Goal: Transaction & Acquisition: Purchase product/service

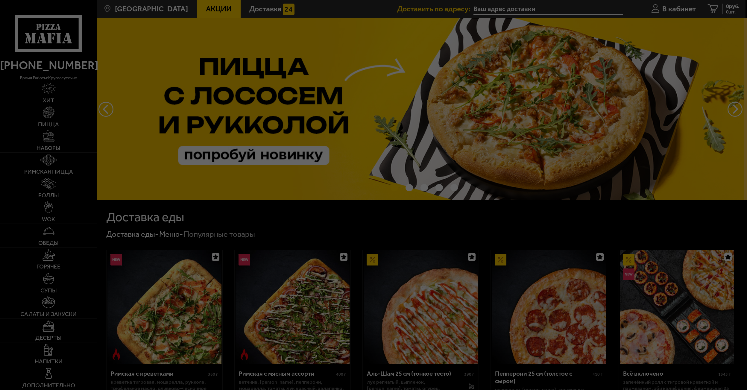
type input "проспект Маршала Блюхера, 67к2"
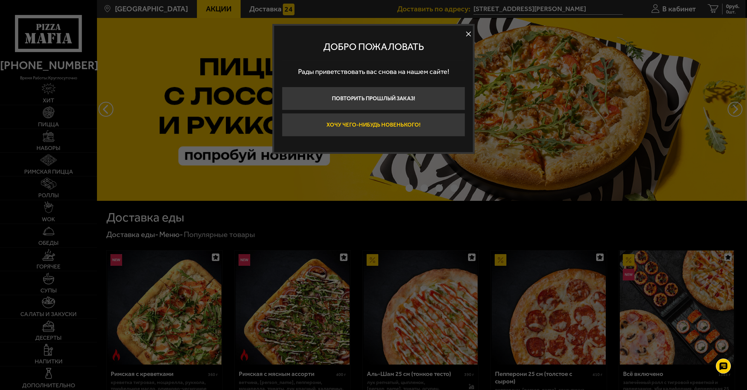
click at [355, 129] on button "Хочу чего-нибудь новенького!" at bounding box center [373, 124] width 183 height 23
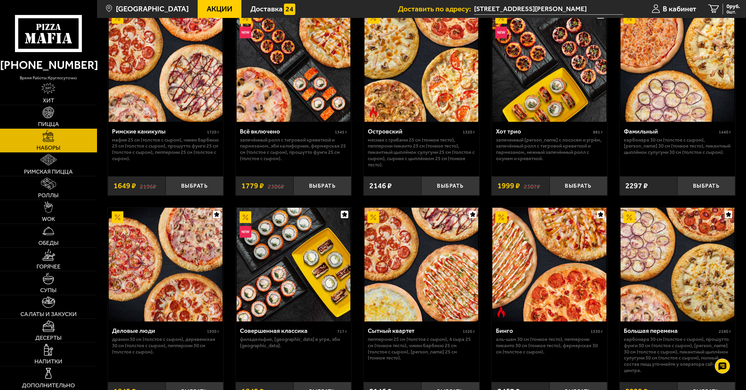
scroll to position [659, 0]
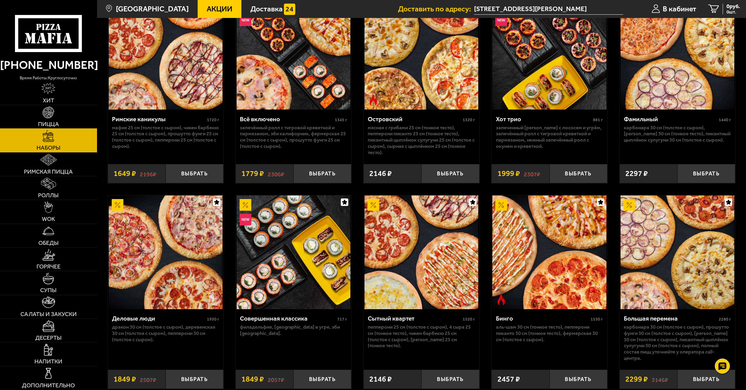
click at [64, 112] on link "Пицца" at bounding box center [48, 116] width 97 height 23
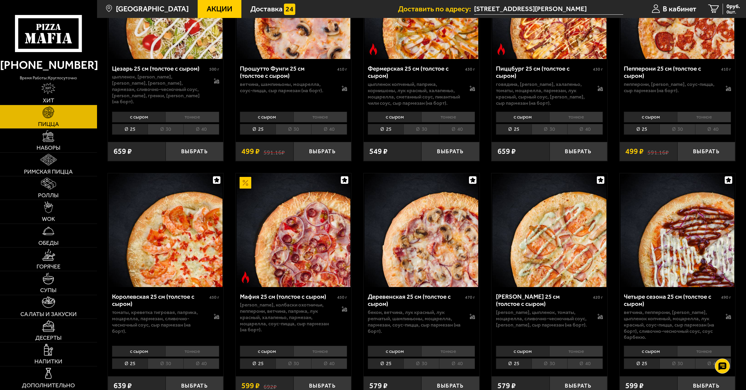
scroll to position [838, 0]
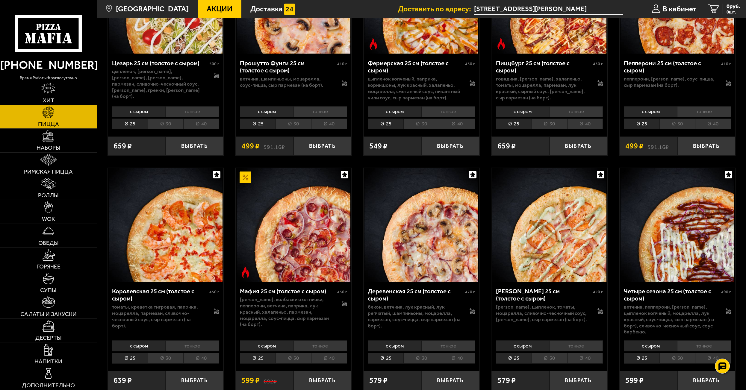
click at [320, 340] on li "тонкое" at bounding box center [320, 345] width 54 height 11
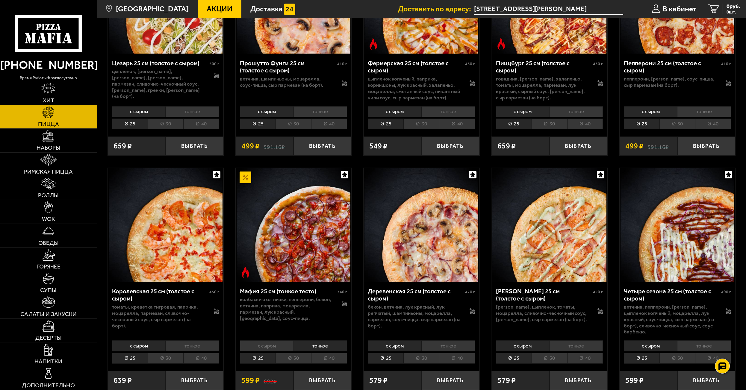
click at [293, 353] on li "30" at bounding box center [293, 358] width 36 height 11
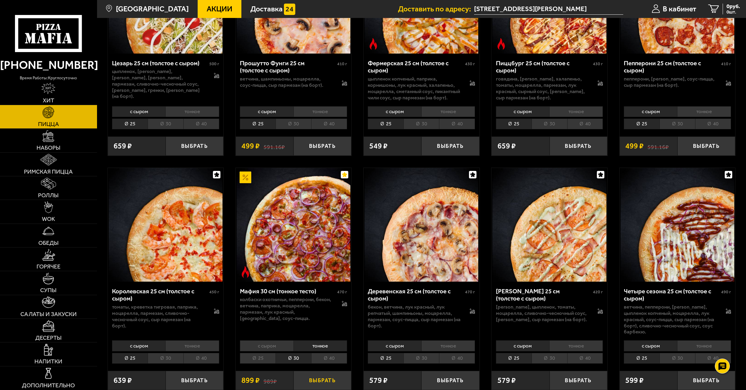
click at [313, 371] on button "Выбрать" at bounding box center [322, 380] width 58 height 19
click at [55, 213] on link "WOK" at bounding box center [48, 211] width 97 height 23
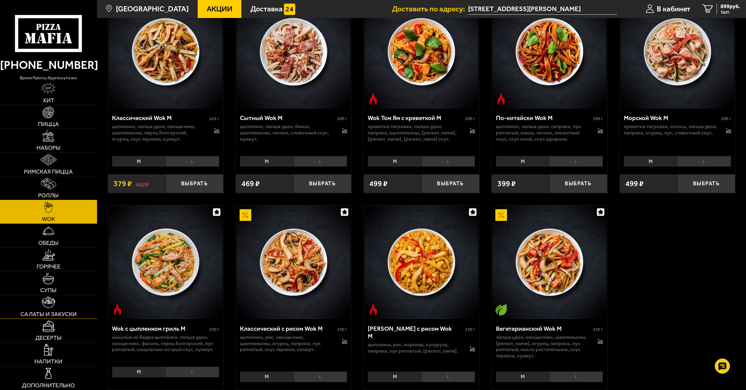
scroll to position [299, 0]
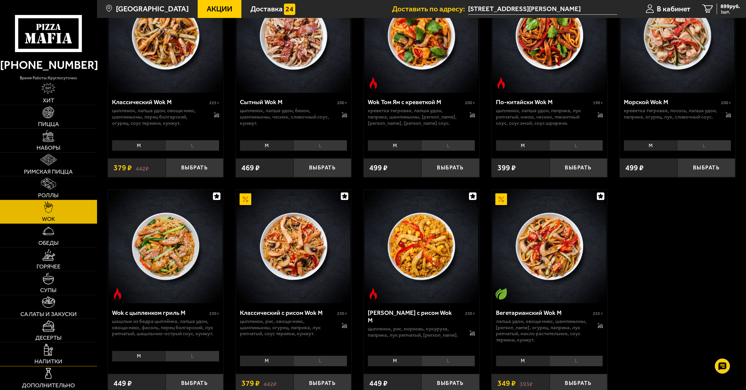
click at [67, 354] on link "Напитки" at bounding box center [48, 354] width 97 height 23
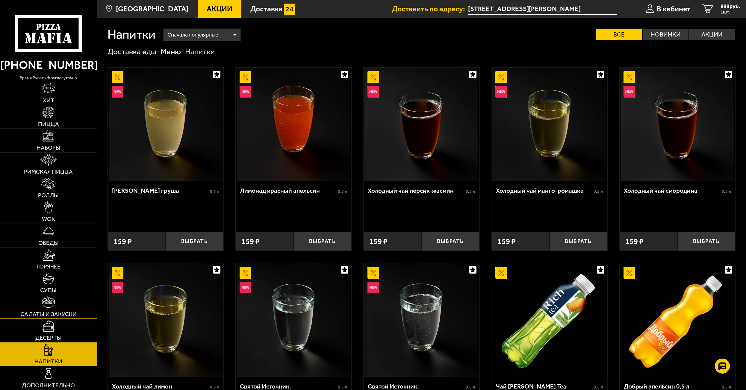
click at [60, 309] on link "Салаты и закуски" at bounding box center [48, 306] width 97 height 23
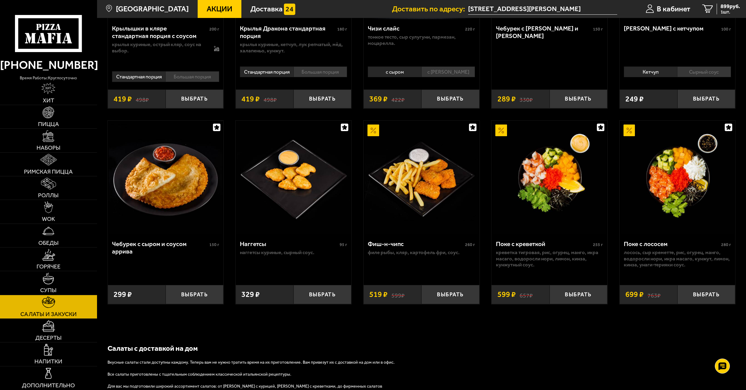
scroll to position [389, 0]
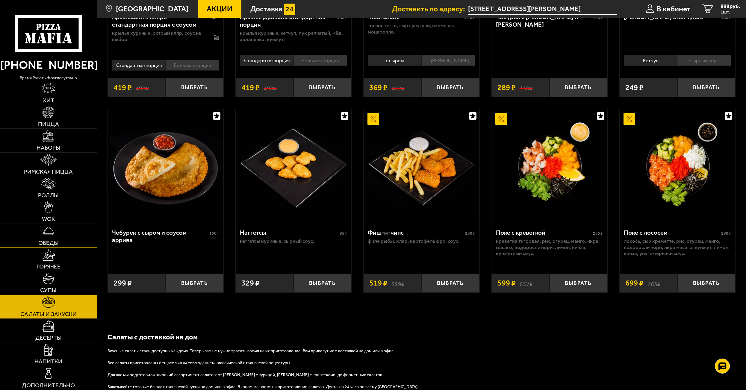
click at [58, 234] on link "Обеды" at bounding box center [48, 235] width 97 height 23
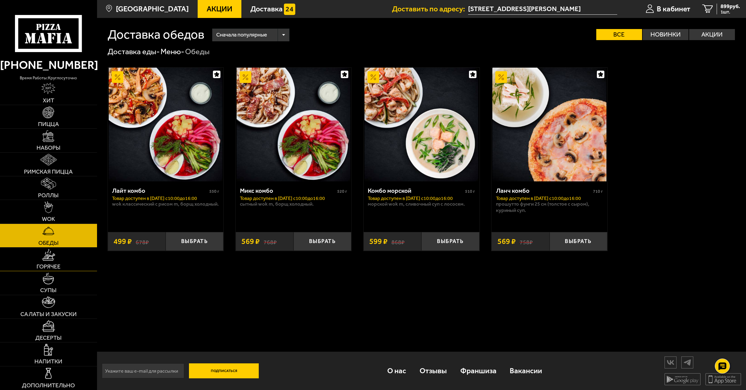
click at [51, 266] on span "Горячее" at bounding box center [49, 267] width 24 height 6
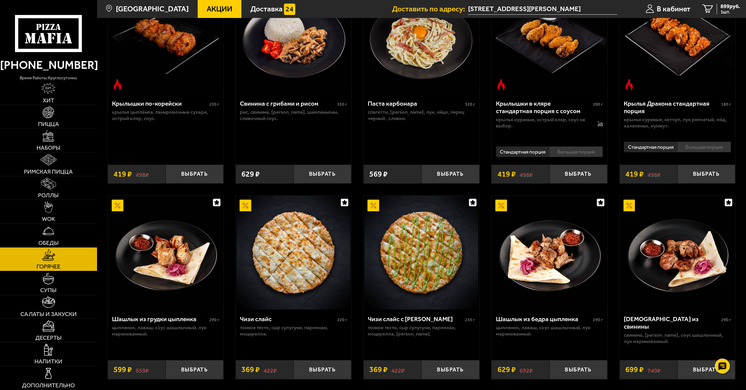
scroll to position [210, 0]
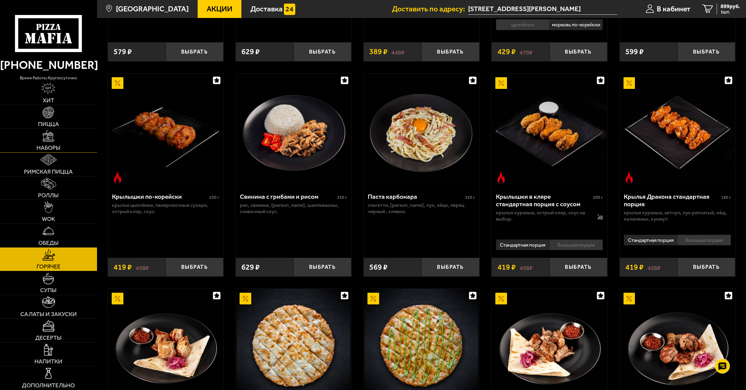
click at [65, 146] on link "Наборы" at bounding box center [48, 140] width 97 height 23
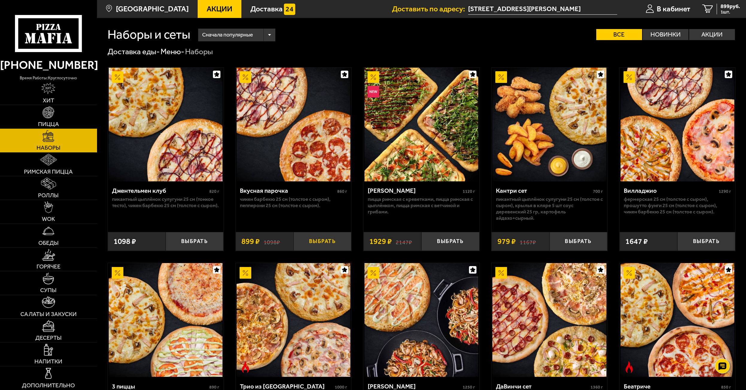
click at [314, 239] on button "Выбрать" at bounding box center [322, 241] width 58 height 19
click at [66, 192] on link "Роллы" at bounding box center [48, 187] width 97 height 23
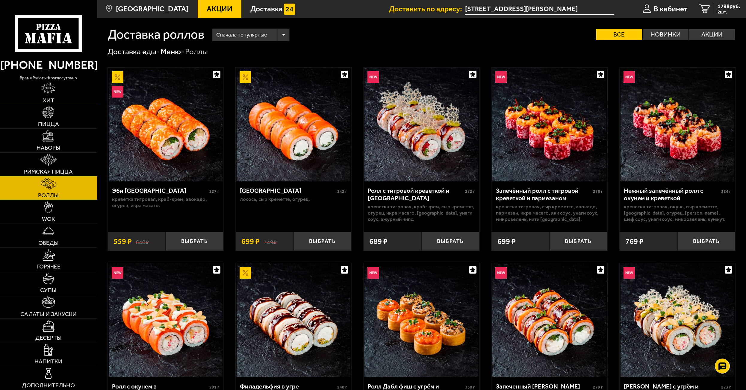
click at [63, 93] on link "Хит" at bounding box center [48, 92] width 97 height 23
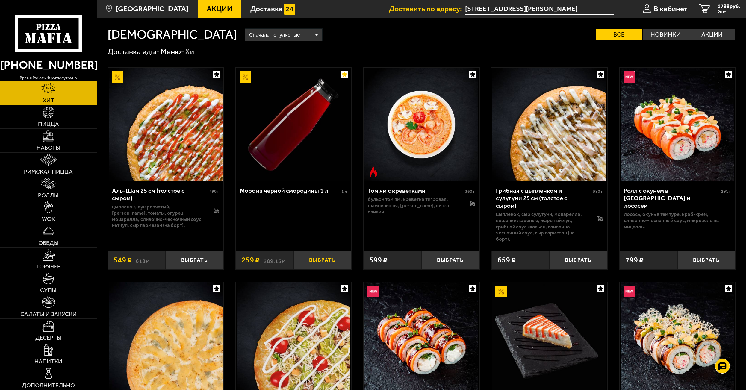
click at [316, 251] on button "Выбрать" at bounding box center [322, 260] width 58 height 19
click at [727, 12] on span "3 шт." at bounding box center [728, 12] width 22 height 5
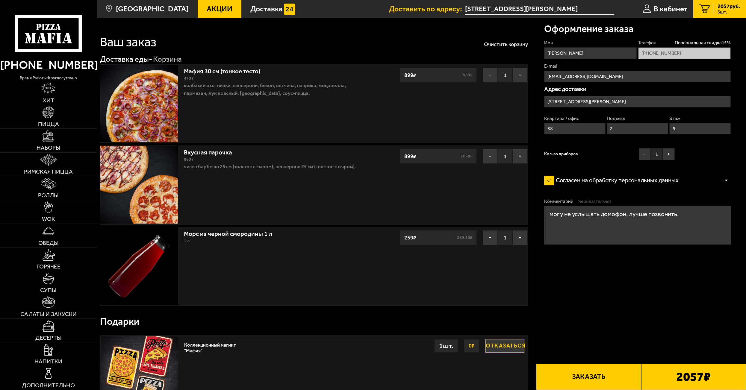
type input "[STREET_ADDRESS][PERSON_NAME]"
click at [487, 71] on button "−" at bounding box center [490, 75] width 15 height 15
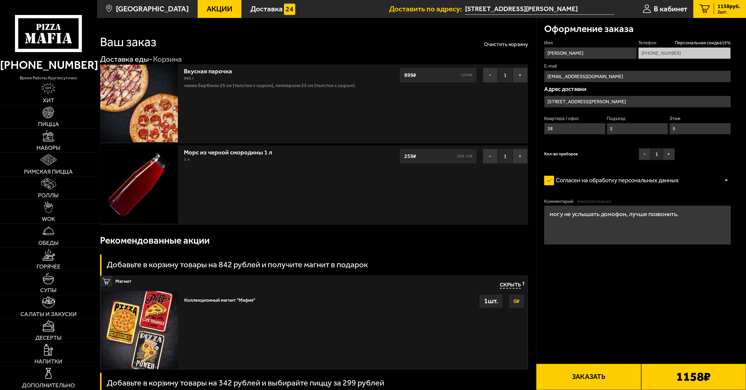
click at [664, 378] on div "1158 ₽" at bounding box center [693, 377] width 105 height 26
click at [601, 379] on button "Заказать" at bounding box center [588, 377] width 105 height 26
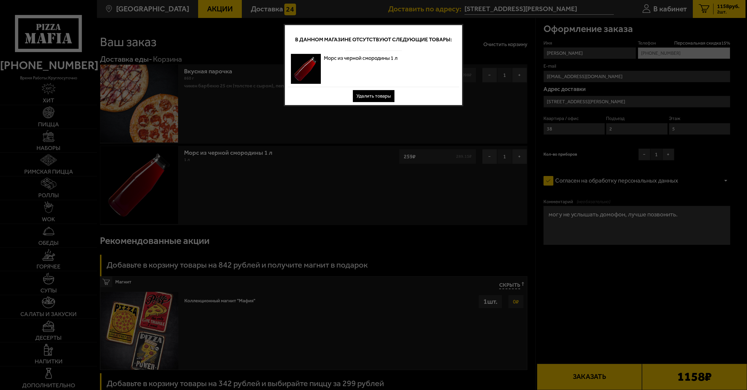
click at [377, 96] on button "Удалить товары" at bounding box center [374, 96] width 42 height 12
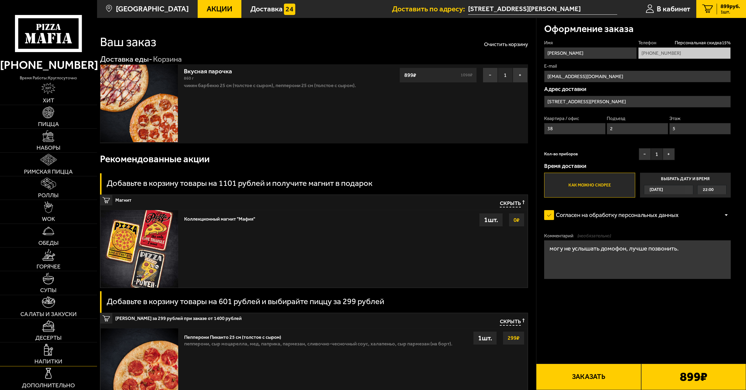
click at [64, 356] on link "Напитки" at bounding box center [48, 354] width 97 height 23
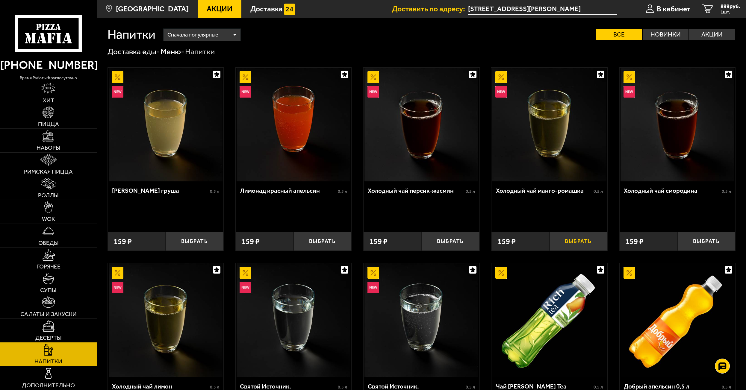
click at [584, 240] on button "Выбрать" at bounding box center [578, 241] width 58 height 19
click at [722, 7] on span "1058 руб." at bounding box center [728, 6] width 22 height 5
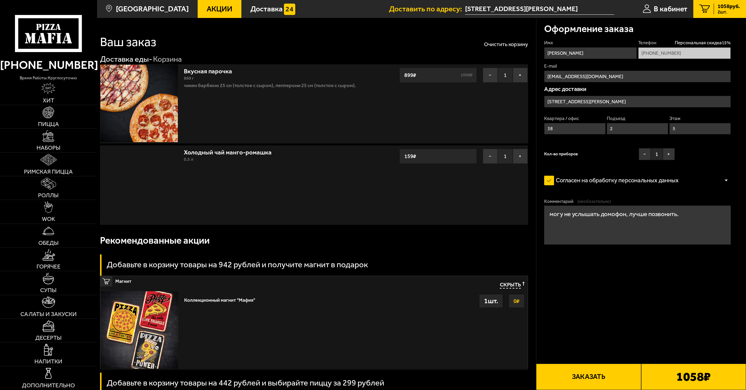
type input "[STREET_ADDRESS][PERSON_NAME]"
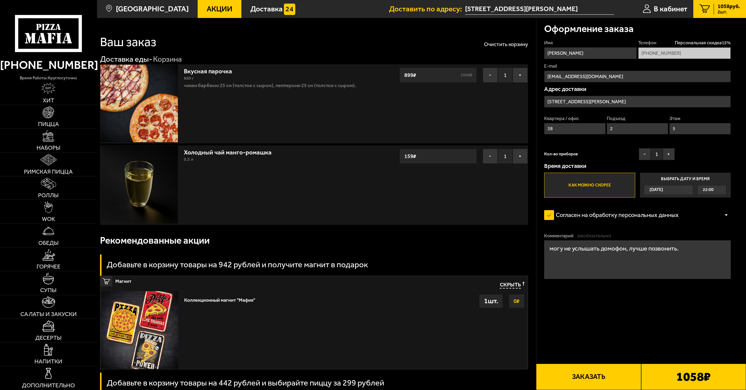
click at [604, 376] on button "Заказать" at bounding box center [588, 377] width 105 height 26
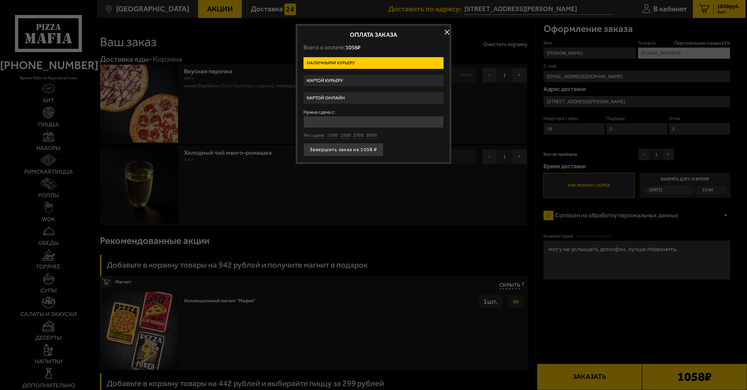
click at [348, 78] on label "Картой курьеру" at bounding box center [374, 81] width 140 height 12
click at [0, 0] on input "Картой курьеру" at bounding box center [0, 0] width 0 height 0
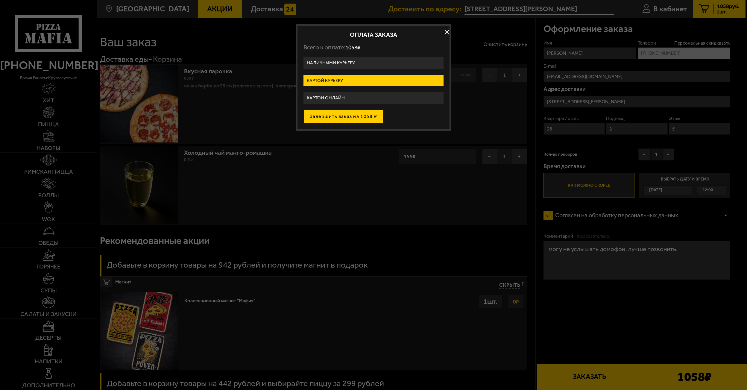
click at [356, 116] on button "Завершить заказ на 1058 ₽" at bounding box center [344, 116] width 80 height 13
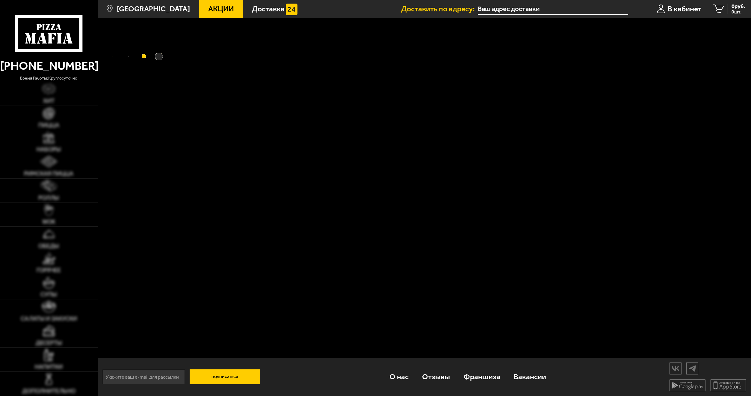
type input "[STREET_ADDRESS][PERSON_NAME]"
